Goal: Navigation & Orientation: Understand site structure

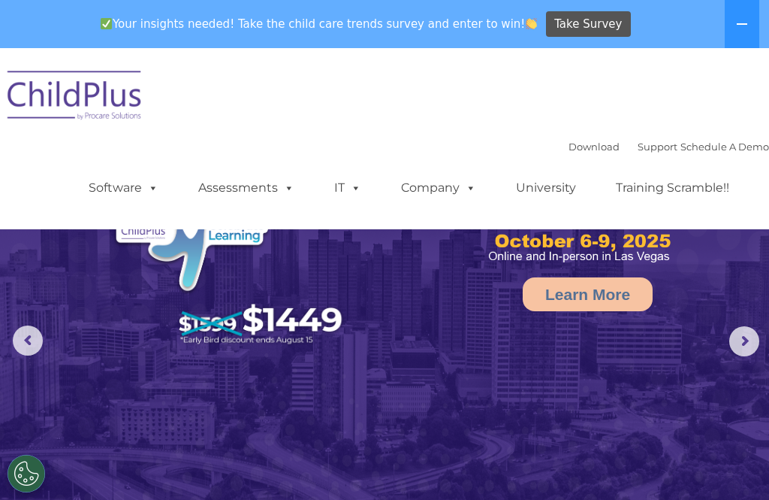
select select "MEDIUM"
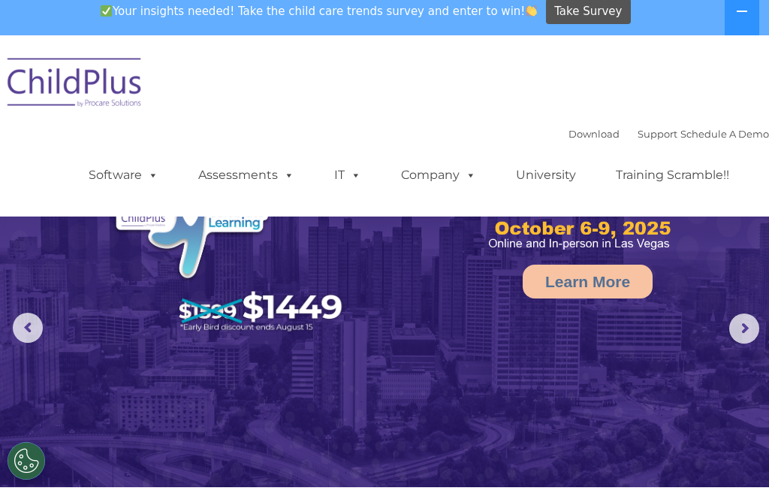
scroll to position [14, 0]
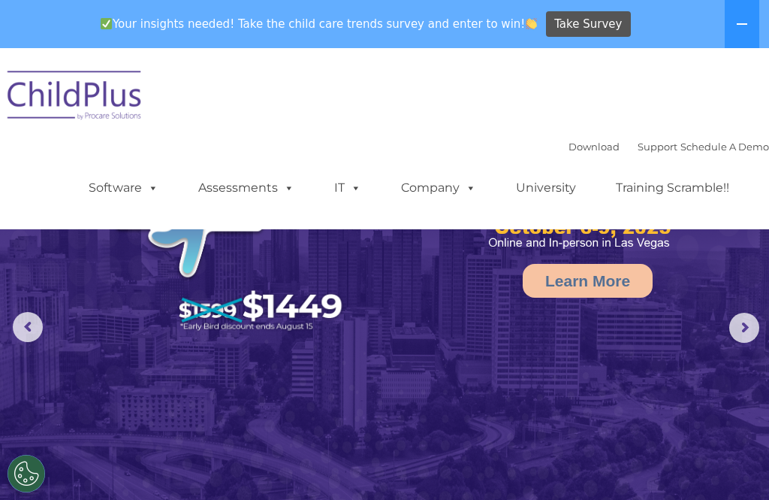
click at [732, 33] on button at bounding box center [742, 24] width 35 height 48
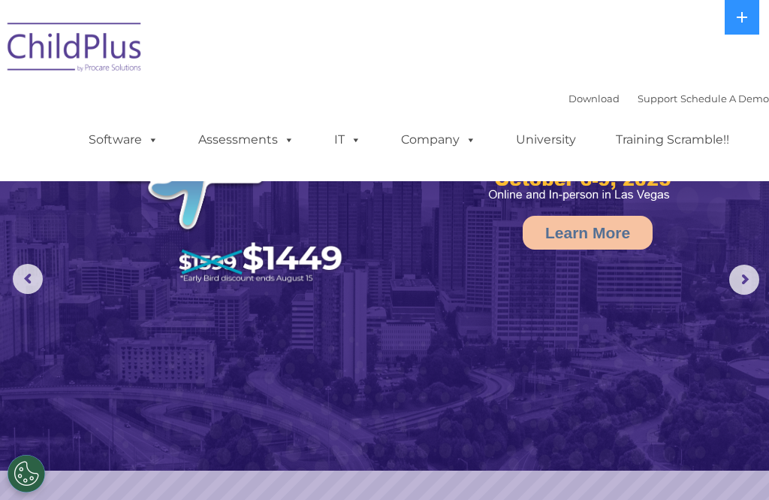
click at [733, 18] on button at bounding box center [742, 17] width 35 height 35
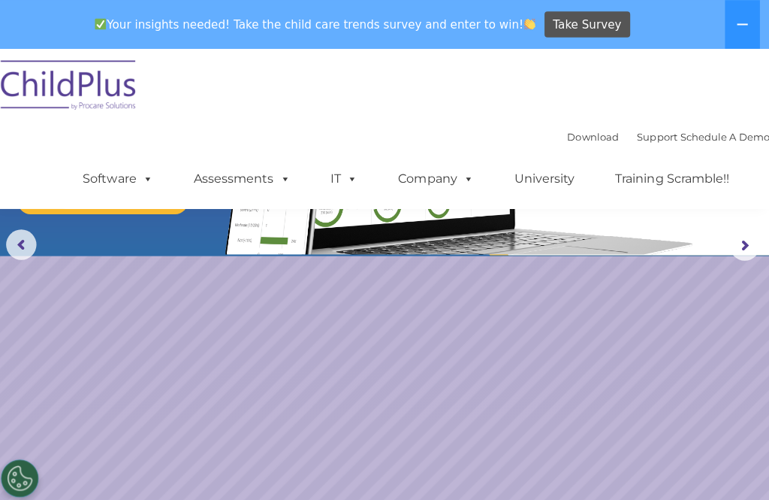
scroll to position [0, 0]
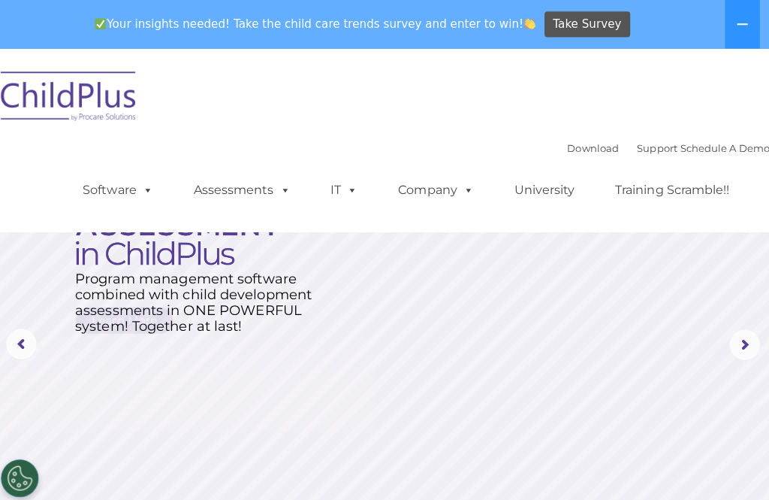
click at [142, 186] on span at bounding box center [150, 187] width 17 height 14
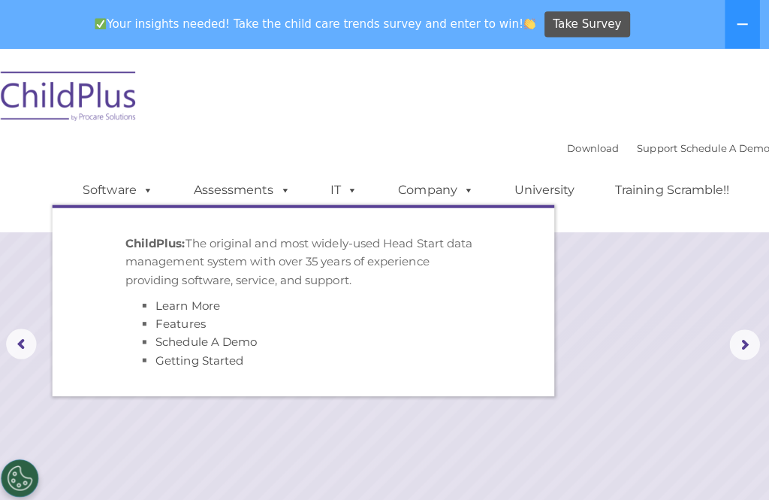
click at [253, 192] on link "Assessments" at bounding box center [246, 188] width 126 height 30
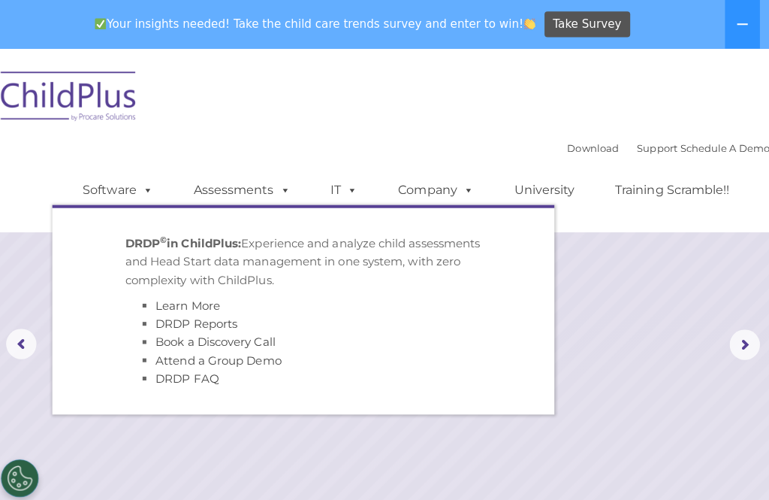
click at [352, 188] on span at bounding box center [353, 187] width 17 height 14
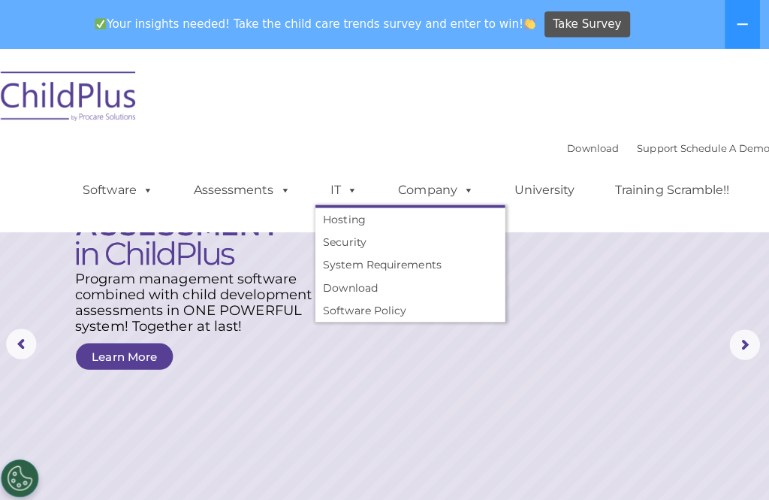
click at [429, 179] on link "Company" at bounding box center [438, 188] width 105 height 30
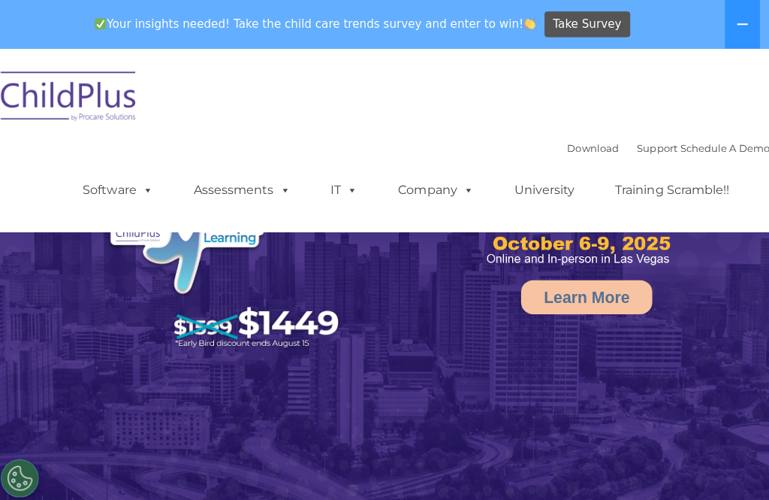
scroll to position [0, 7]
select select "MEDIUM"
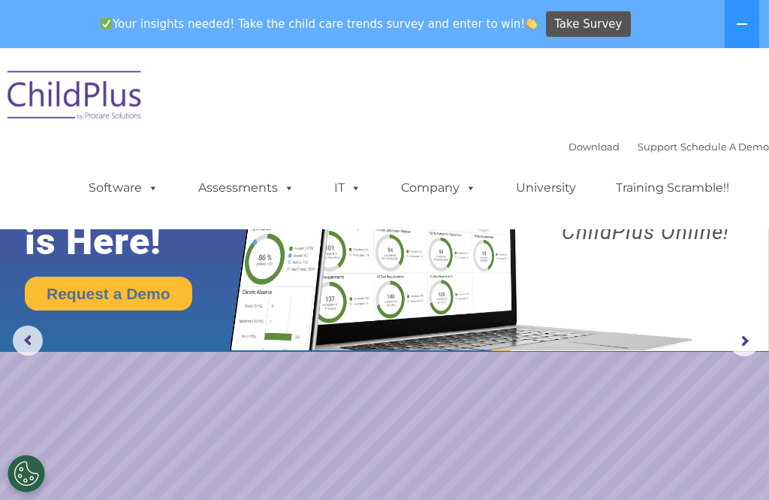
scroll to position [0, 0]
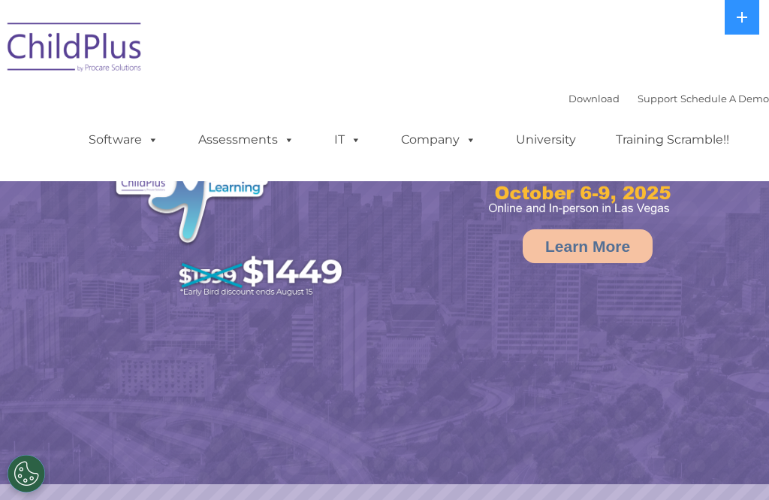
select select "MEDIUM"
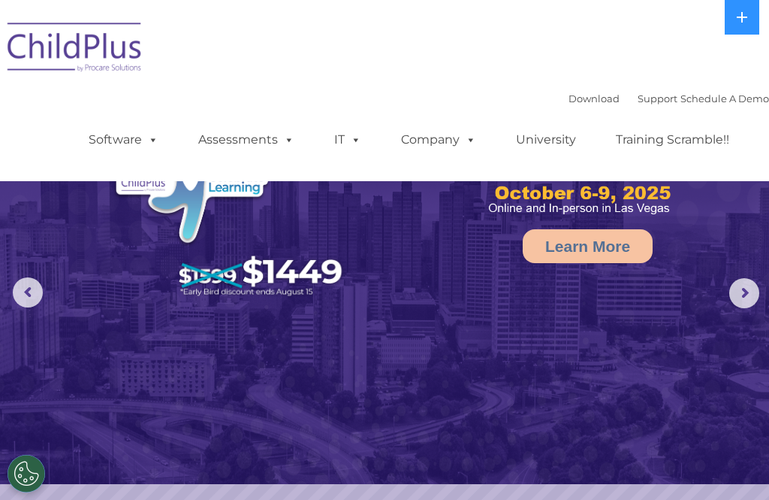
select select "MEDIUM"
